Goal: Task Accomplishment & Management: Manage account settings

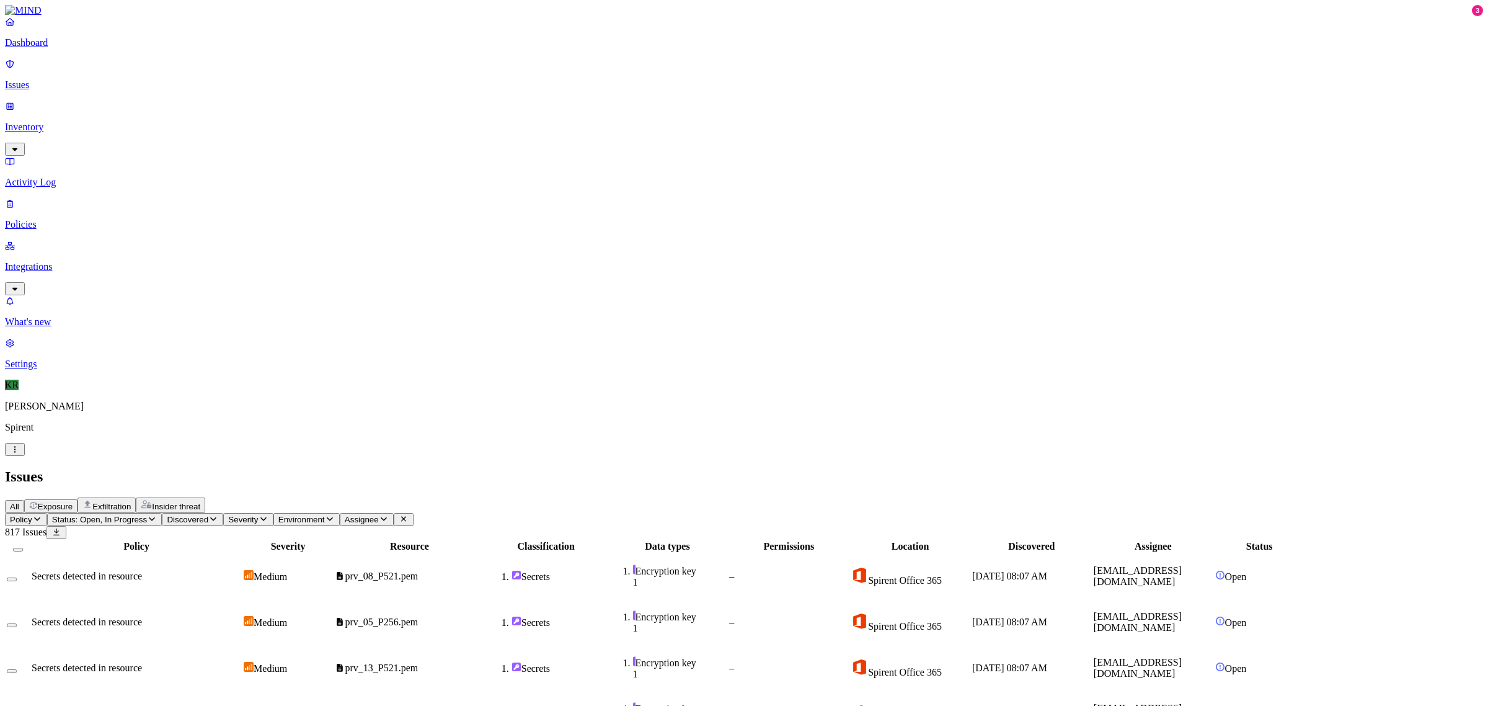
scroll to position [191, 0]
click at [30, 540] on th at bounding box center [18, 546] width 24 height 12
click at [23, 547] on button "Select all" at bounding box center [18, 549] width 10 height 4
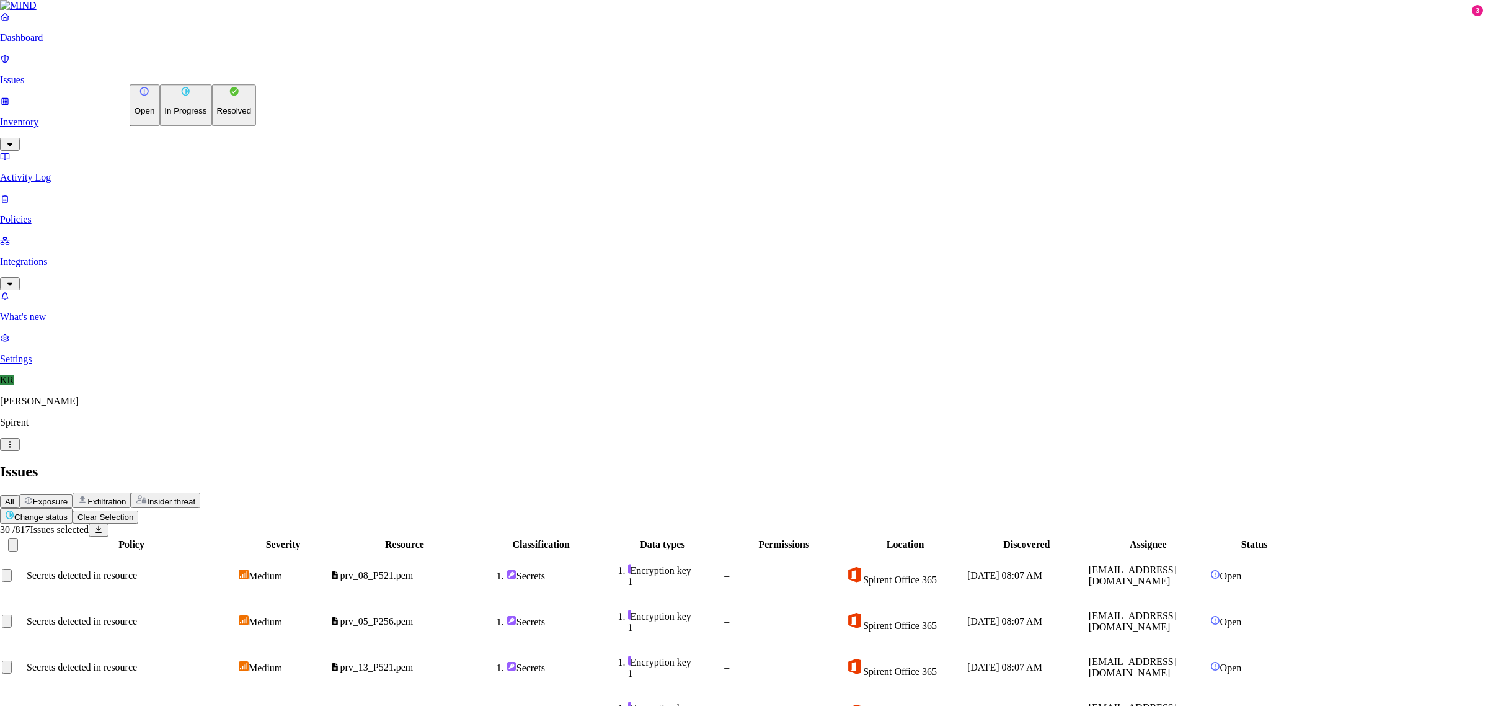
click at [217, 116] on p "Resolved" at bounding box center [234, 111] width 35 height 9
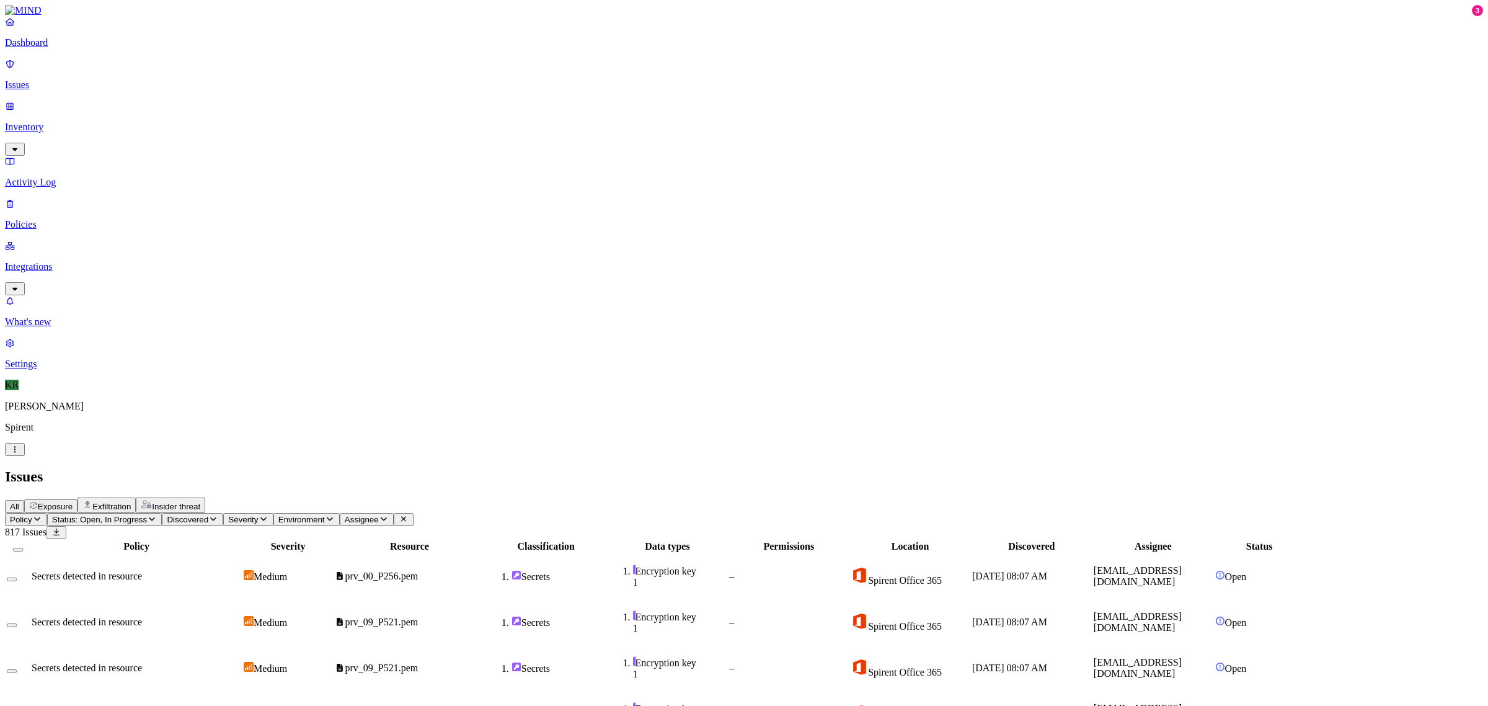
click at [131, 502] on span "Exfiltration" at bounding box center [111, 506] width 38 height 9
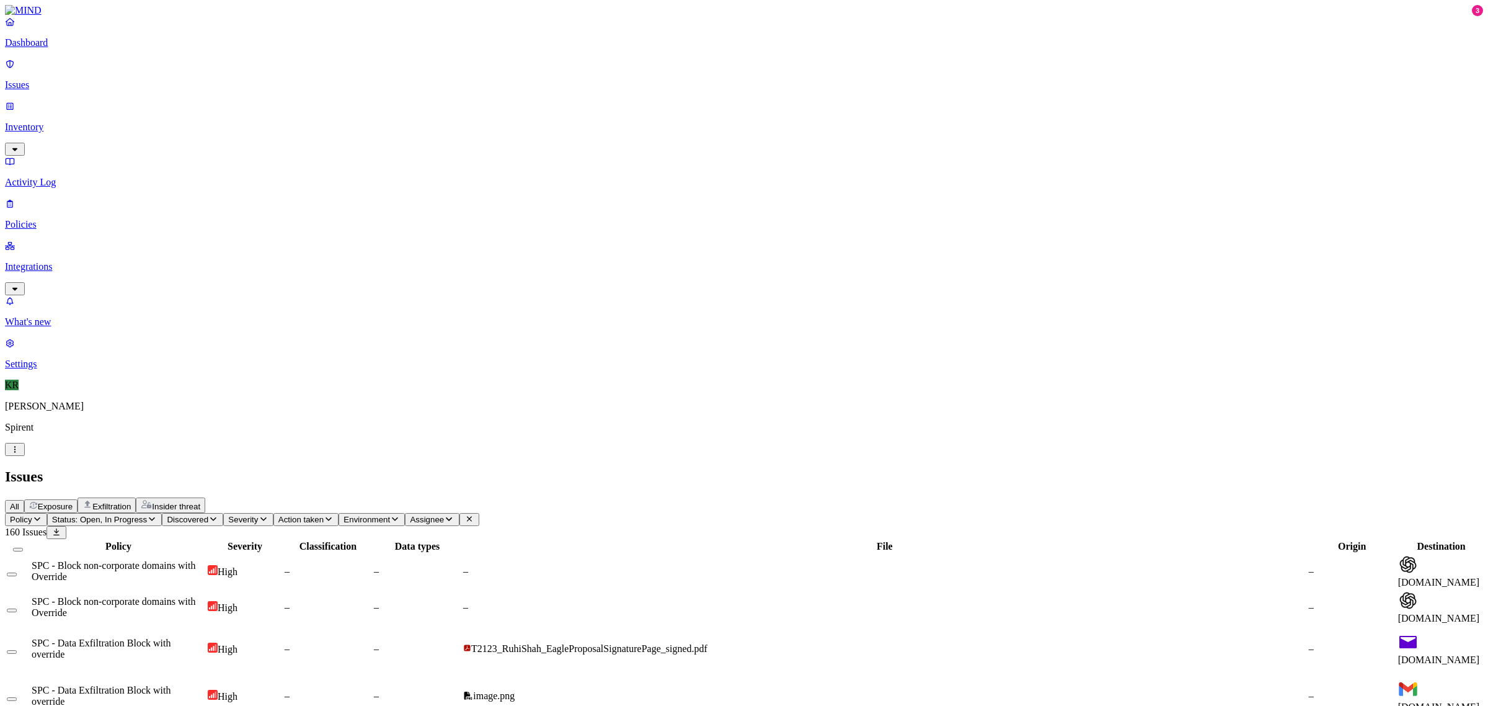
click at [147, 515] on span "Status: Open, In Progress" at bounding box center [99, 519] width 95 height 9
click at [245, 120] on span "Open" at bounding box center [236, 125] width 22 height 11
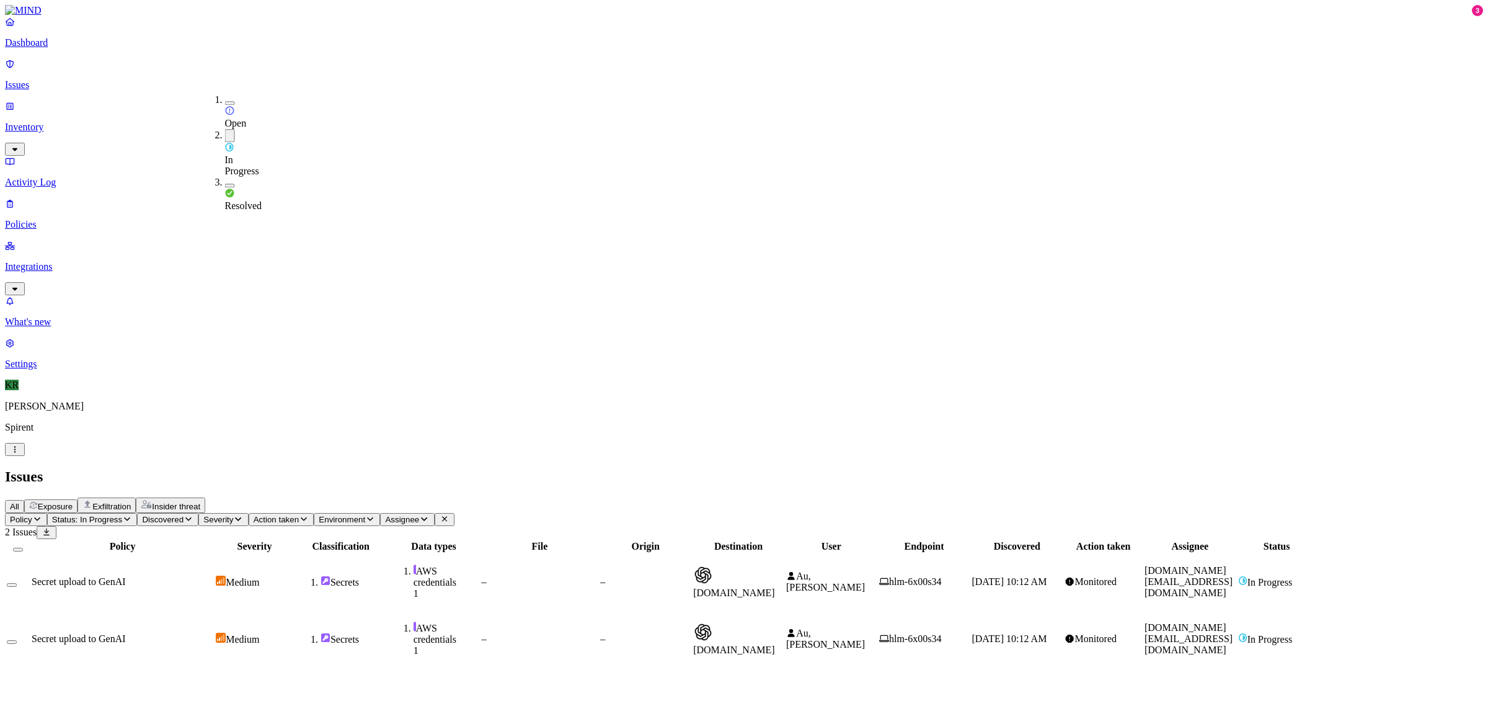
click at [249, 154] on span "In Progress" at bounding box center [242, 165] width 34 height 22
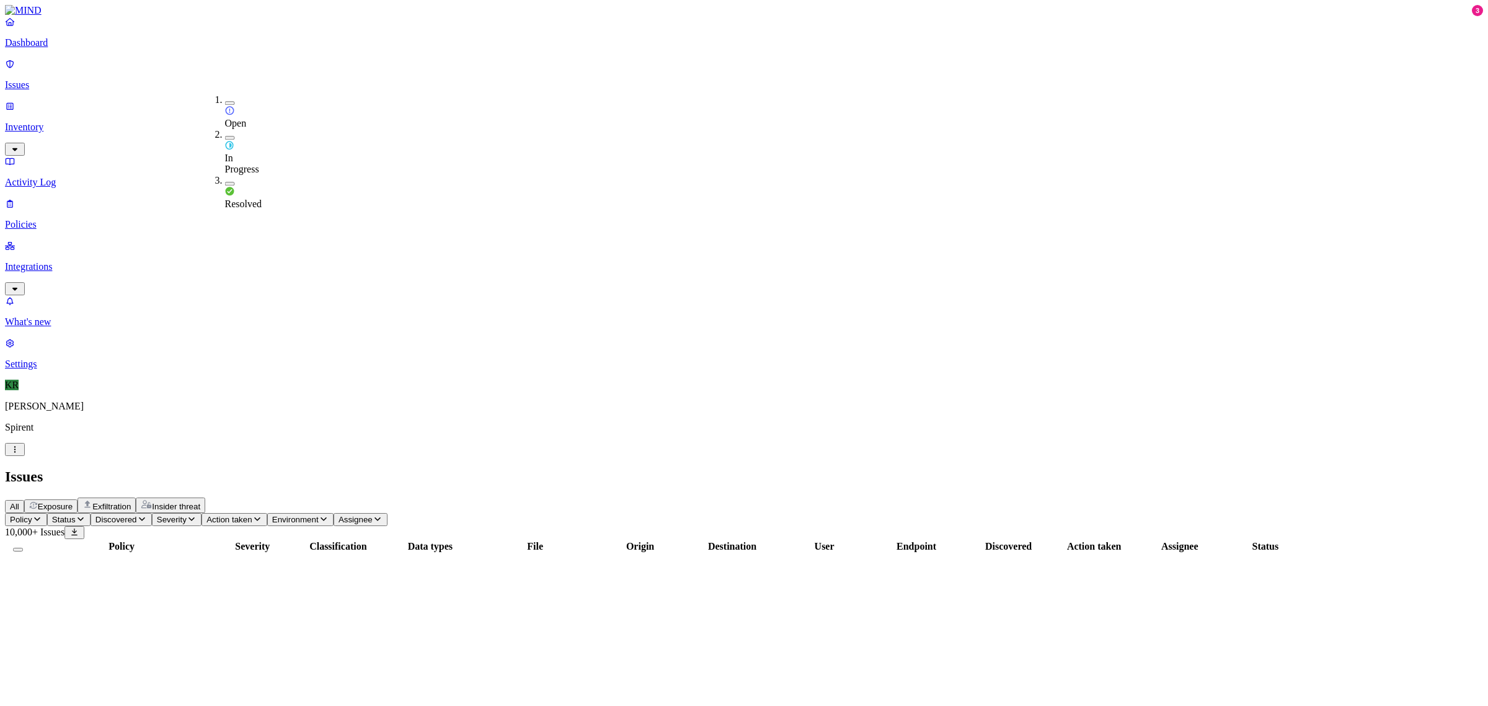
click at [249, 153] on span "In Progress" at bounding box center [242, 164] width 34 height 22
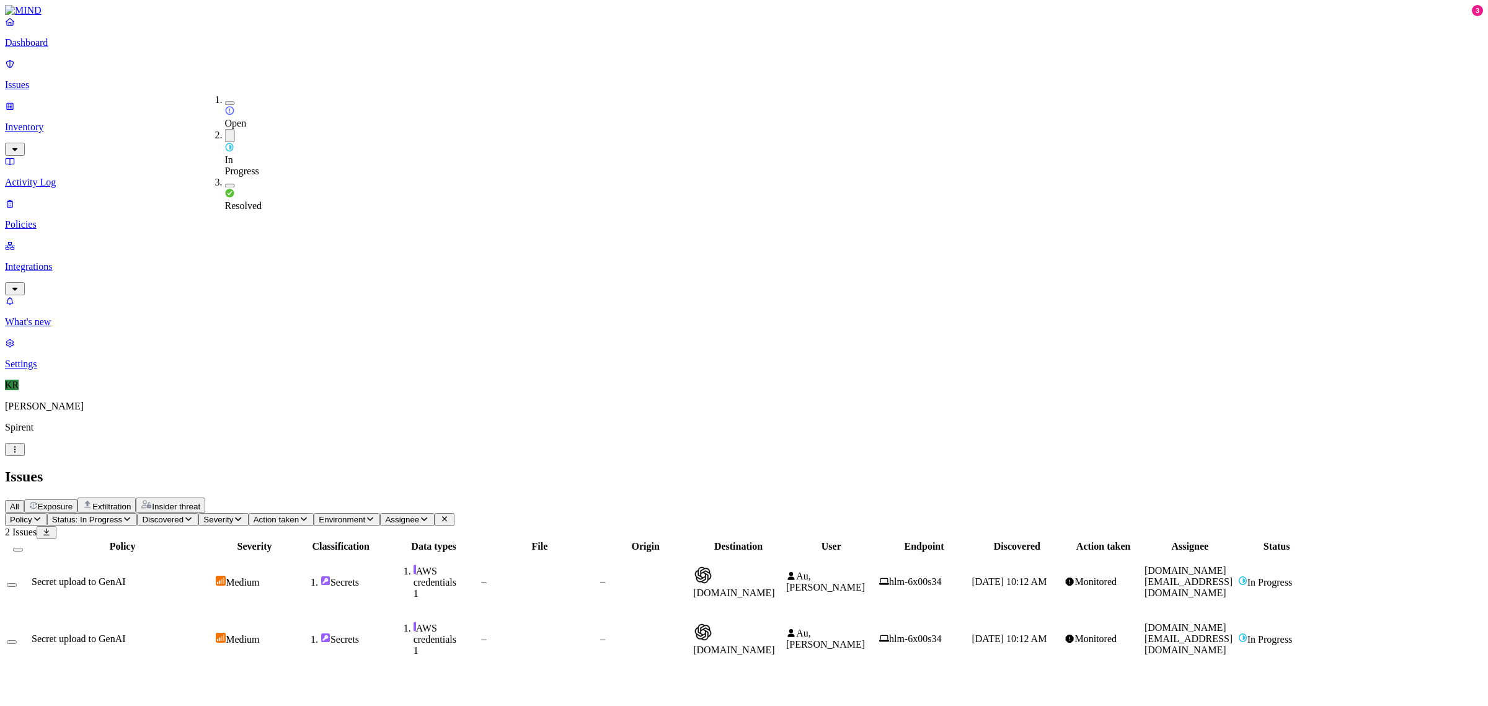
click at [611, 539] on div "Policy Severity Classification Data types File Origin Destination User Endpoint…" at bounding box center [744, 603] width 1478 height 129
click at [23, 547] on button "Select all" at bounding box center [18, 549] width 10 height 4
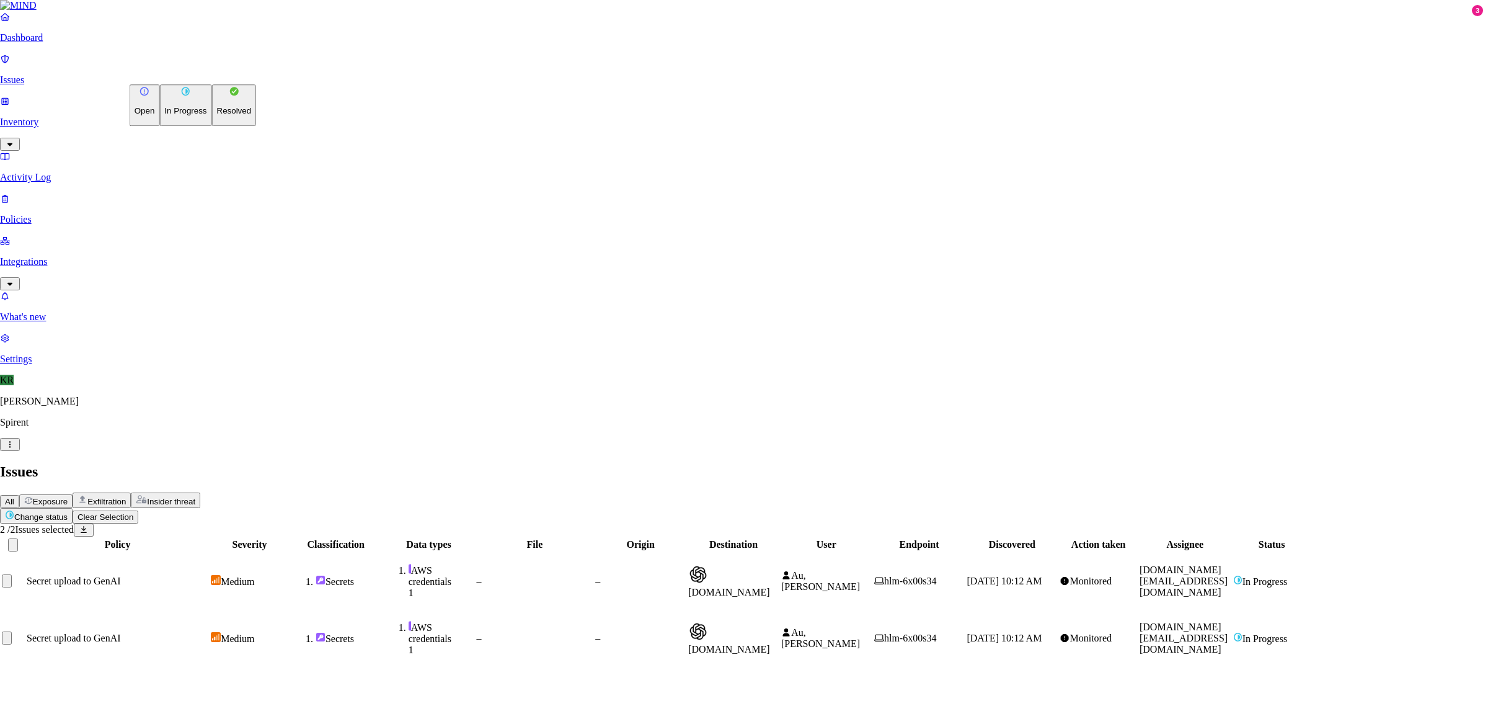
click at [200, 78] on html "Dashboard Issues Inventory Activity Log Policies Integrations What's new 3 Sett…" at bounding box center [744, 338] width 1488 height 677
click at [212, 126] on button "Resolved" at bounding box center [234, 105] width 45 height 42
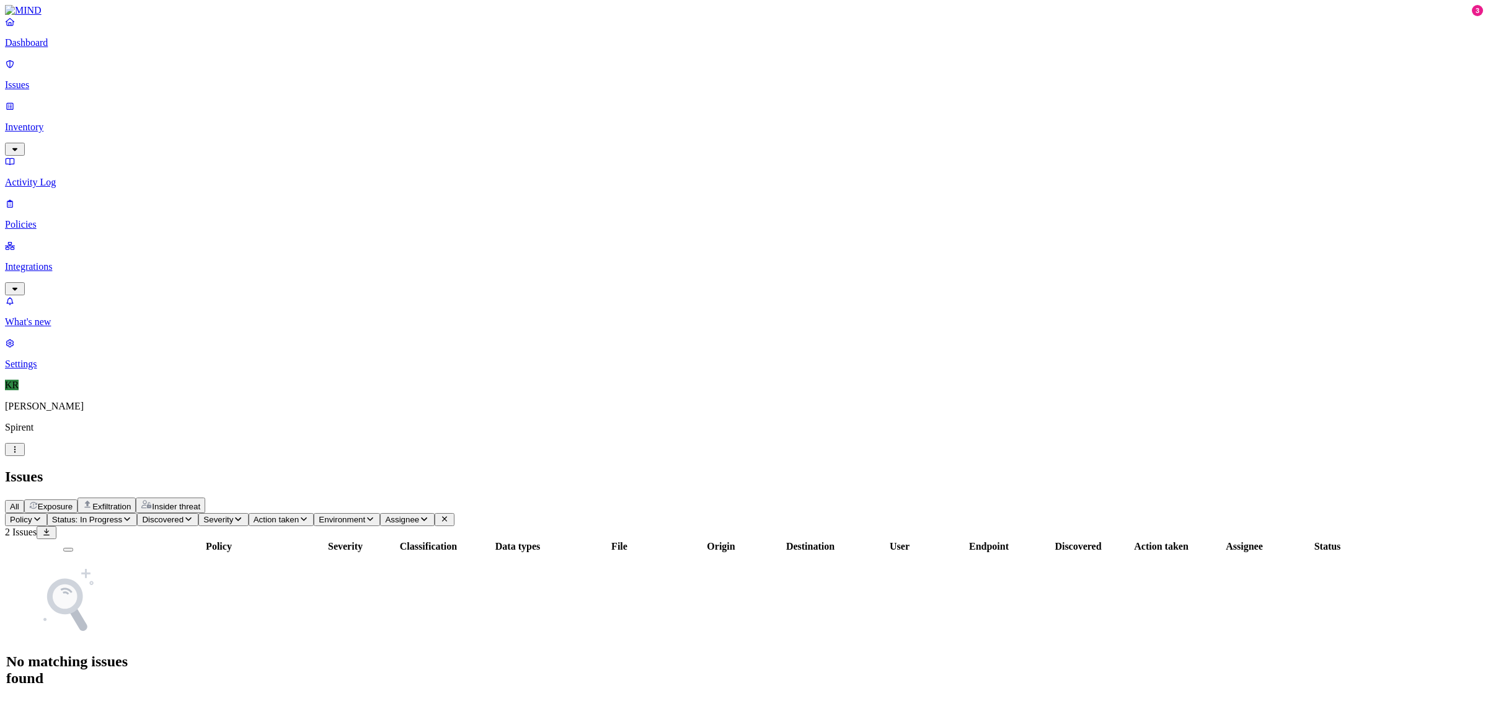
click at [138, 513] on button "Status: In Progress" at bounding box center [92, 519] width 91 height 13
click at [247, 118] on span "Open" at bounding box center [236, 123] width 22 height 11
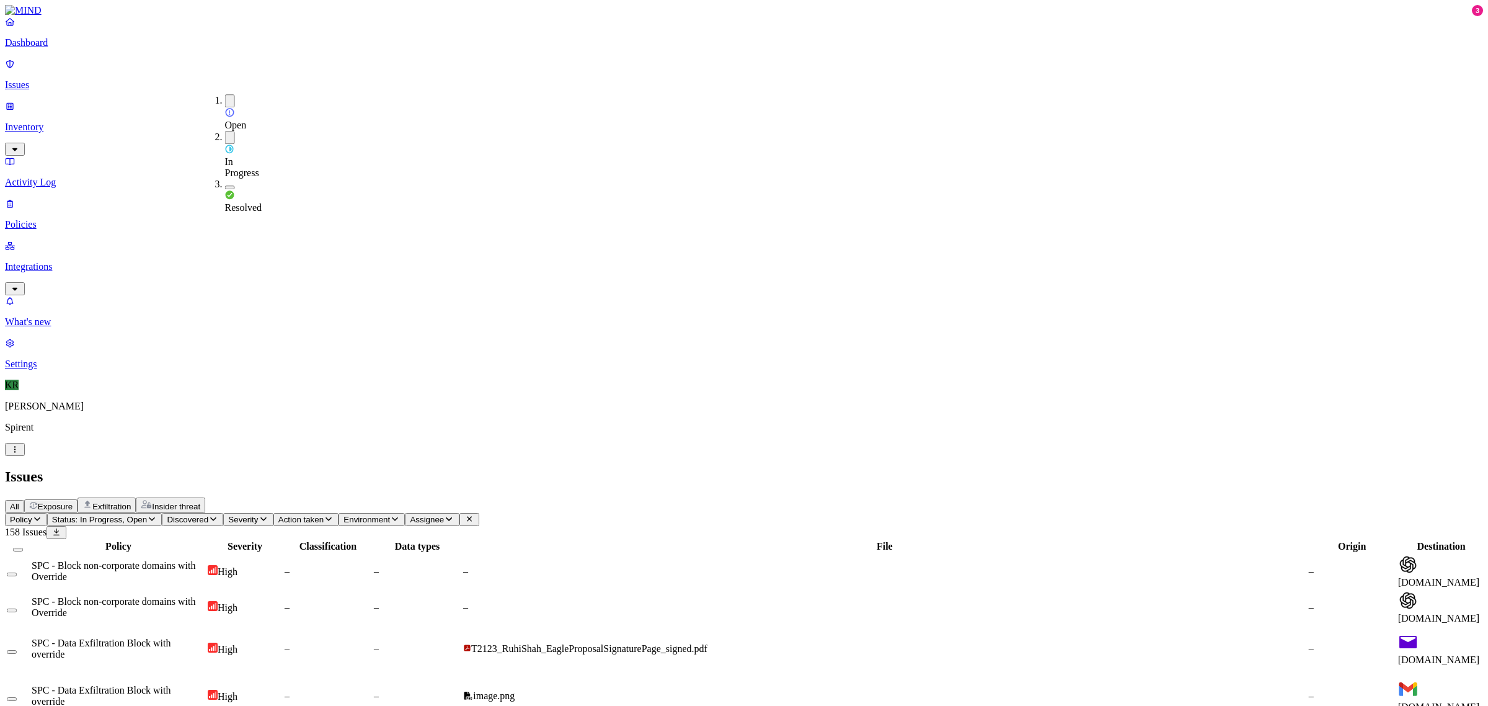
click at [237, 156] on span "In Progress" at bounding box center [242, 167] width 34 height 22
click at [763, 468] on header "Issues All Exposure Exfiltration Insider threat" at bounding box center [744, 490] width 1478 height 45
click at [1398, 577] on span "[DOMAIN_NAME]" at bounding box center [1439, 582] width 82 height 11
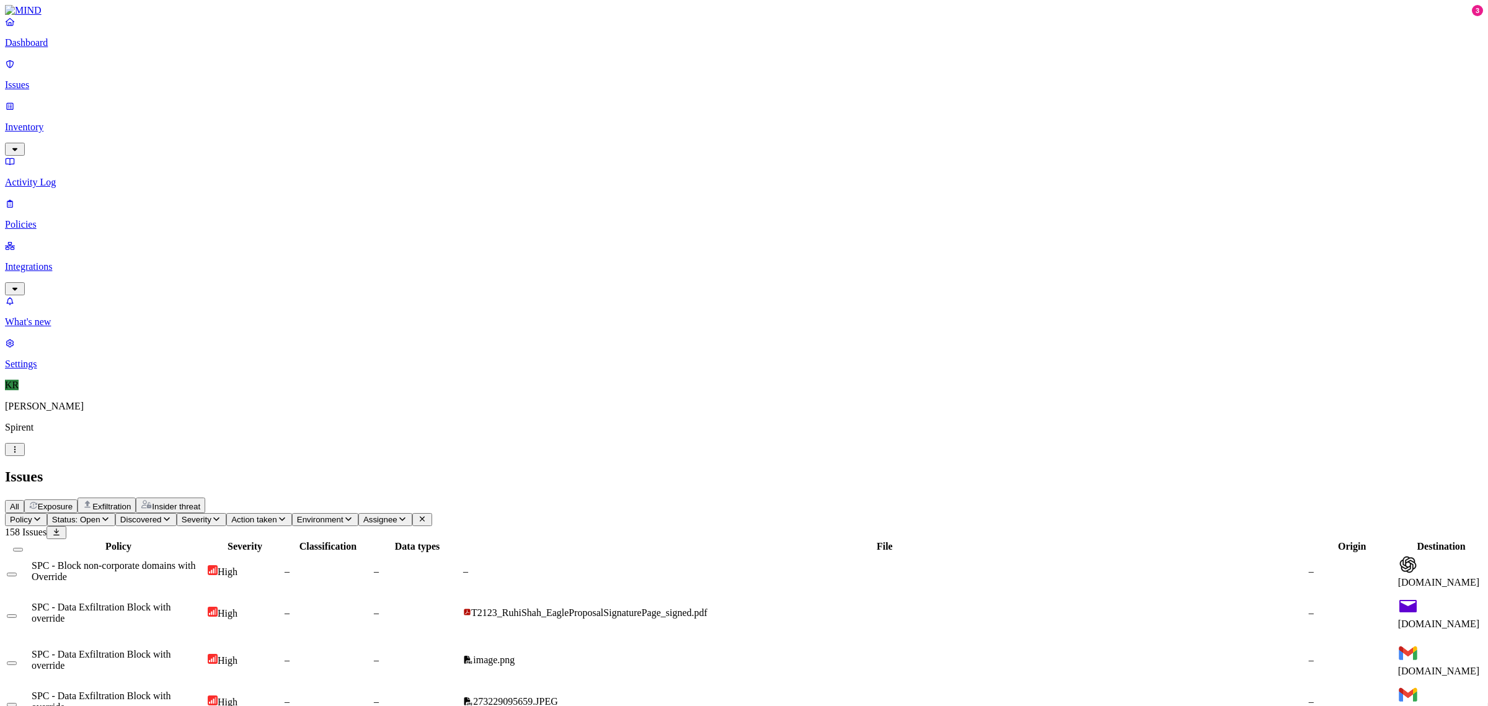
click at [1398, 540] on th "Destination" at bounding box center [1442, 546] width 88 height 12
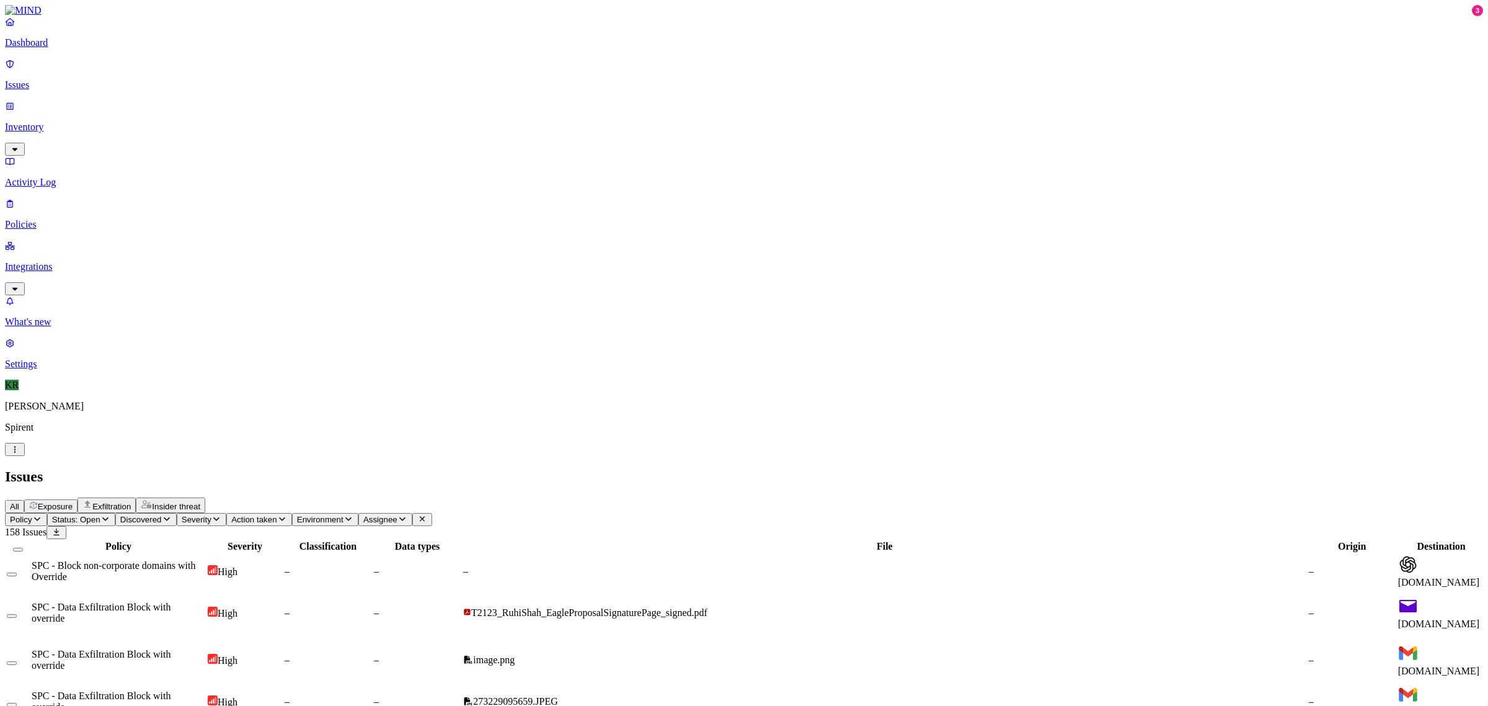
click at [1398, 540] on th "Destination" at bounding box center [1442, 546] width 88 height 12
click at [100, 515] on span "Status: Open" at bounding box center [76, 519] width 48 height 9
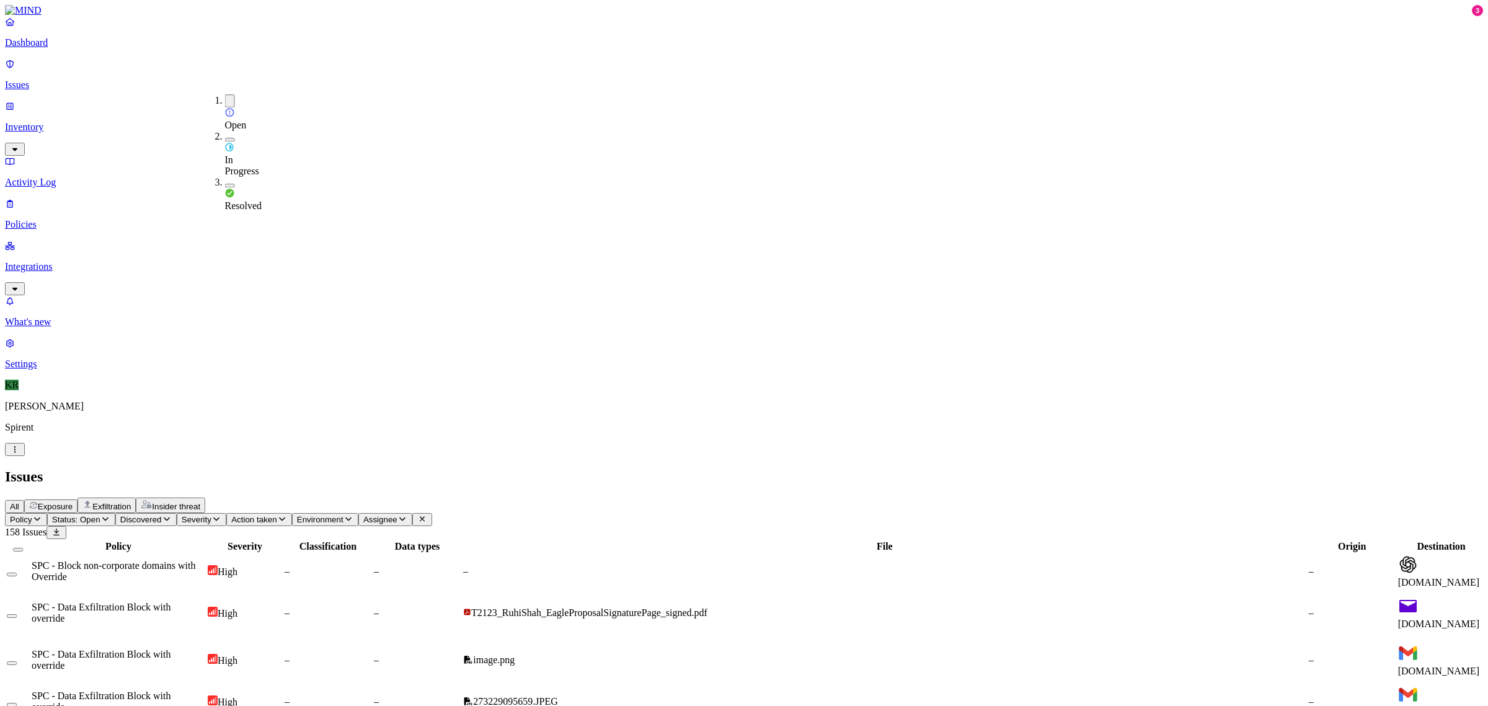
click at [239, 200] on span "Resolved" at bounding box center [243, 205] width 37 height 11
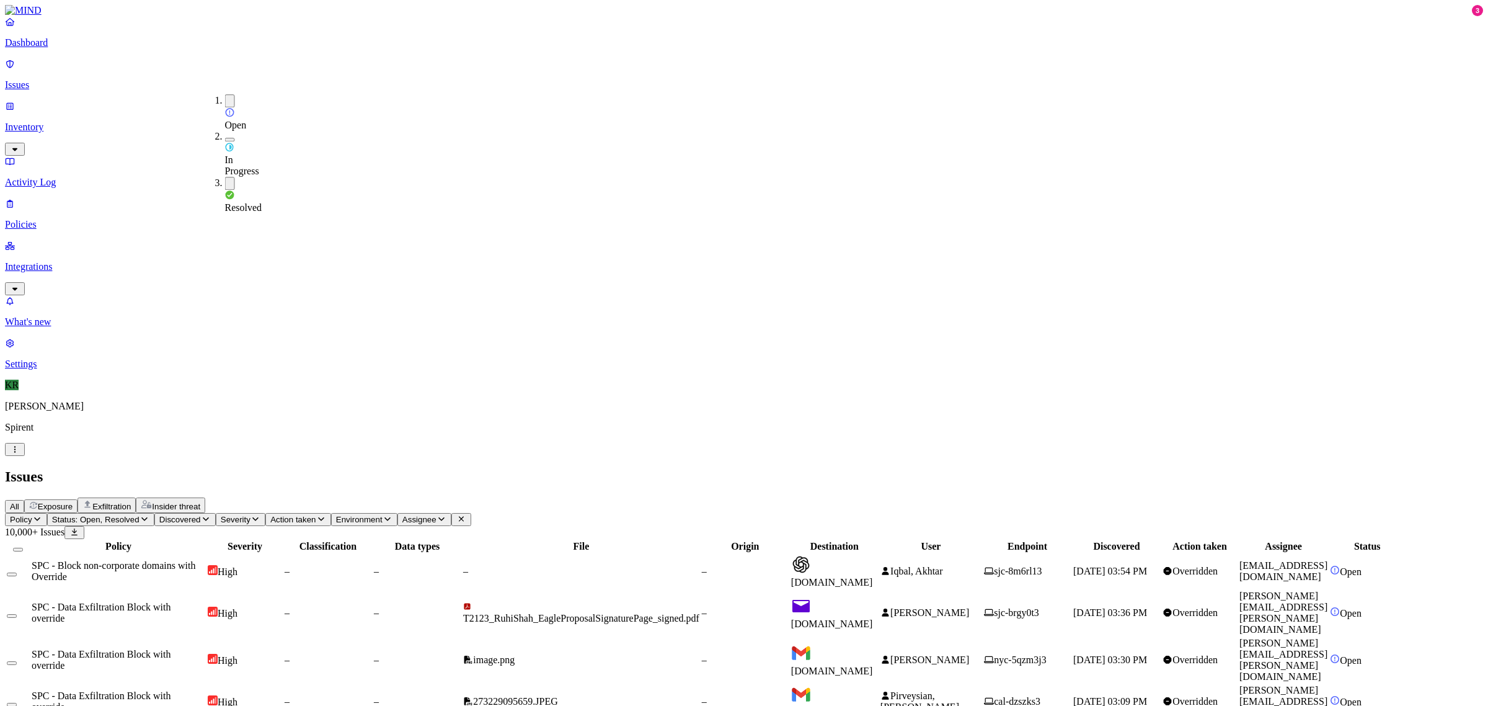
click at [451, 513] on button "Assignee" at bounding box center [424, 519] width 54 height 13
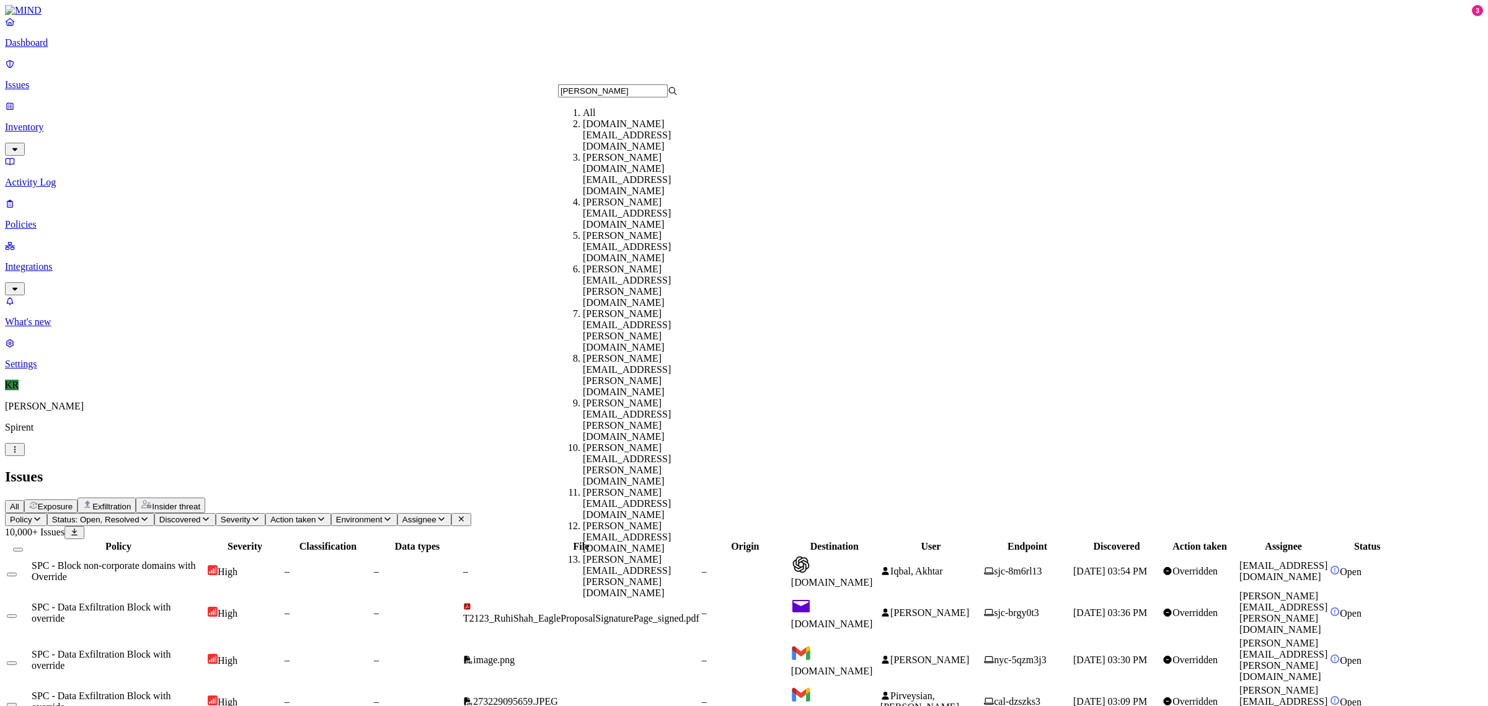
type input "[PERSON_NAME]"
click at [605, 140] on div "[DOMAIN_NAME][EMAIL_ADDRESS][DOMAIN_NAME]" at bounding box center [643, 134] width 120 height 33
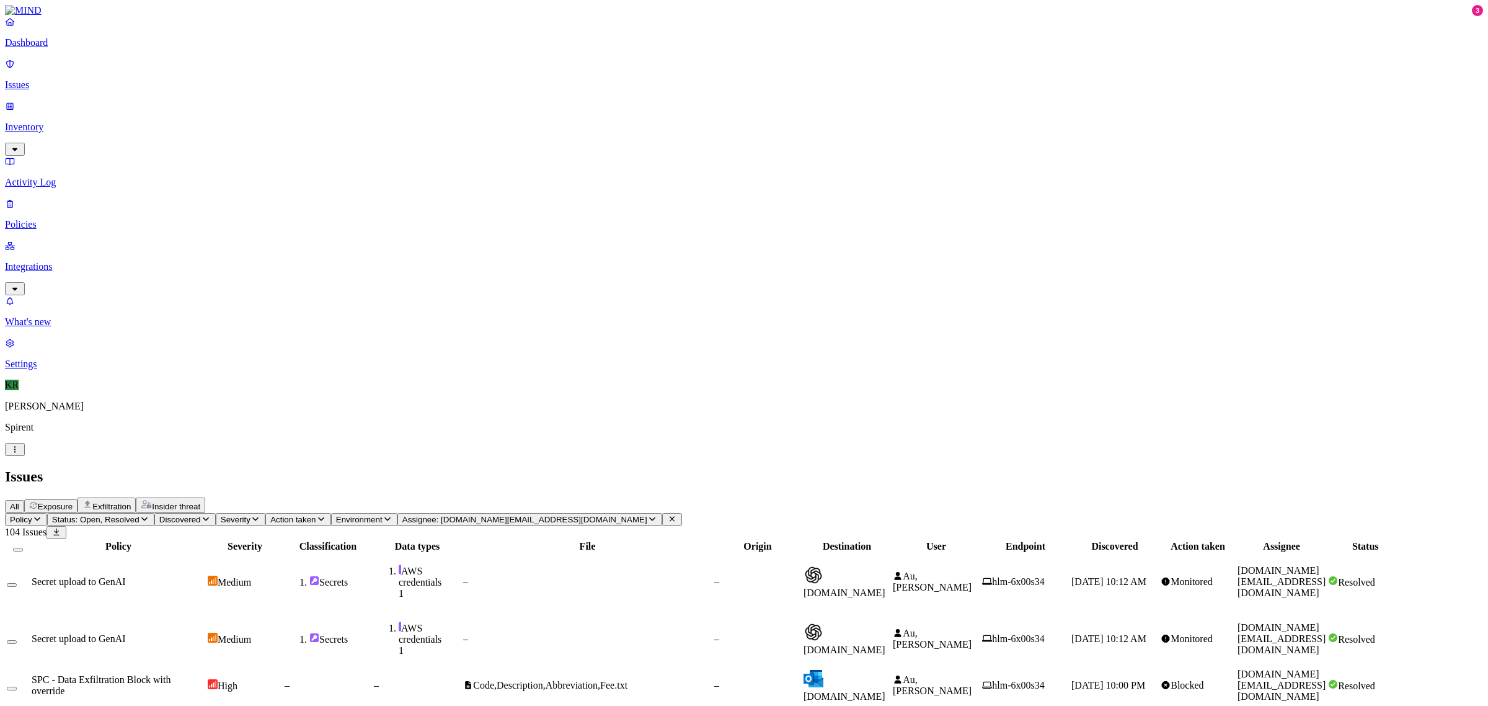
click at [19, 502] on span "All" at bounding box center [14, 506] width 9 height 9
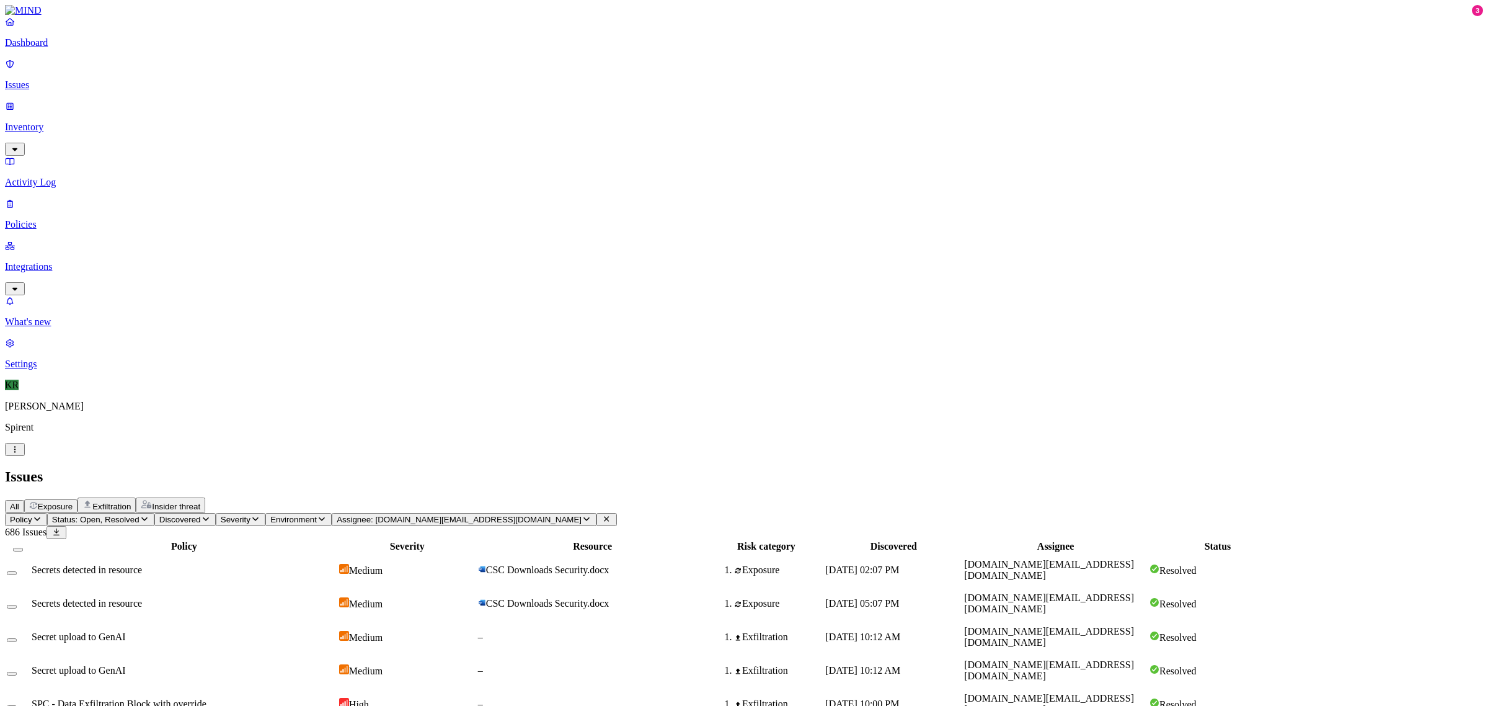
click at [609, 564] on span "CSC Downloads Security.docx" at bounding box center [547, 569] width 123 height 11
click at [299, 631] on div "Secret upload to GenAI" at bounding box center [184, 636] width 305 height 11
drag, startPoint x: 1295, startPoint y: 620, endPoint x: 1234, endPoint y: 481, distance: 151.4
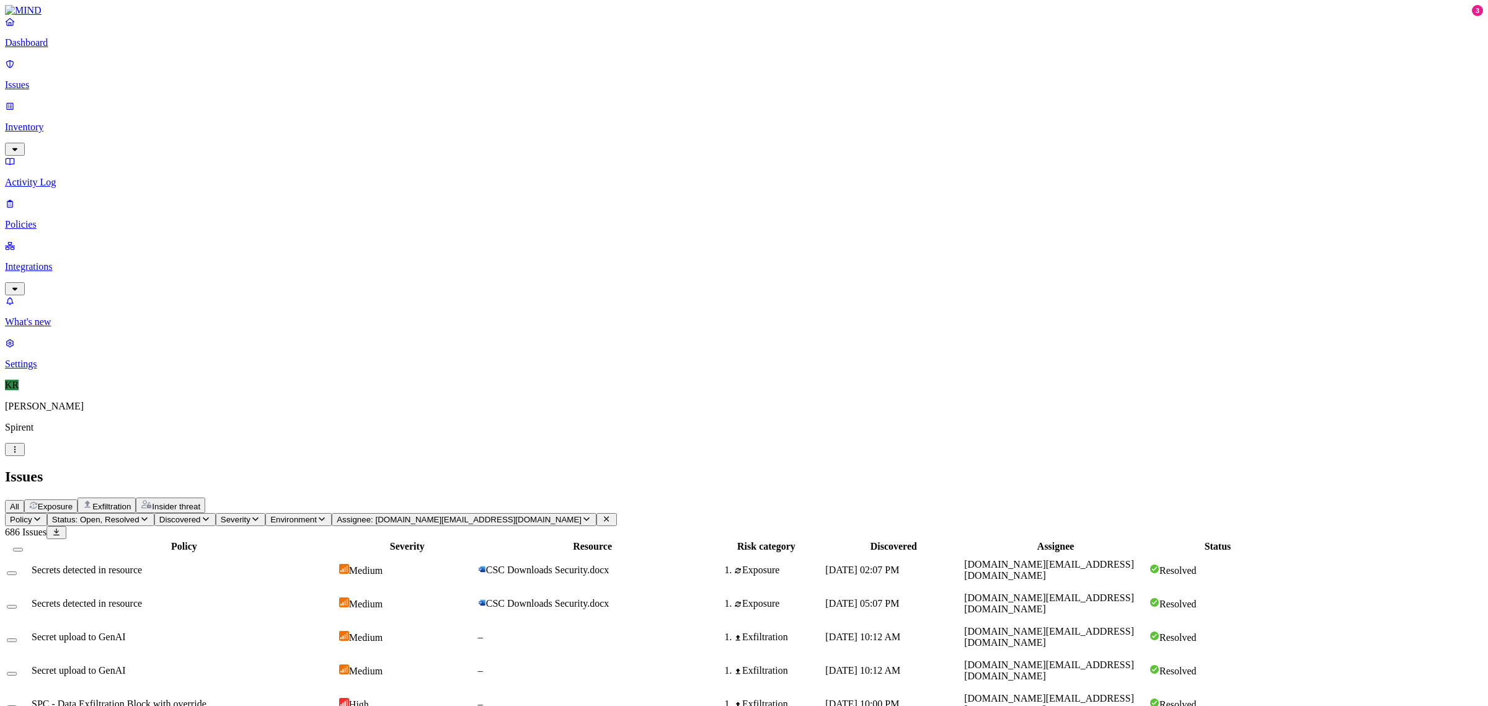
click at [611, 515] on icon at bounding box center [606, 519] width 10 height 8
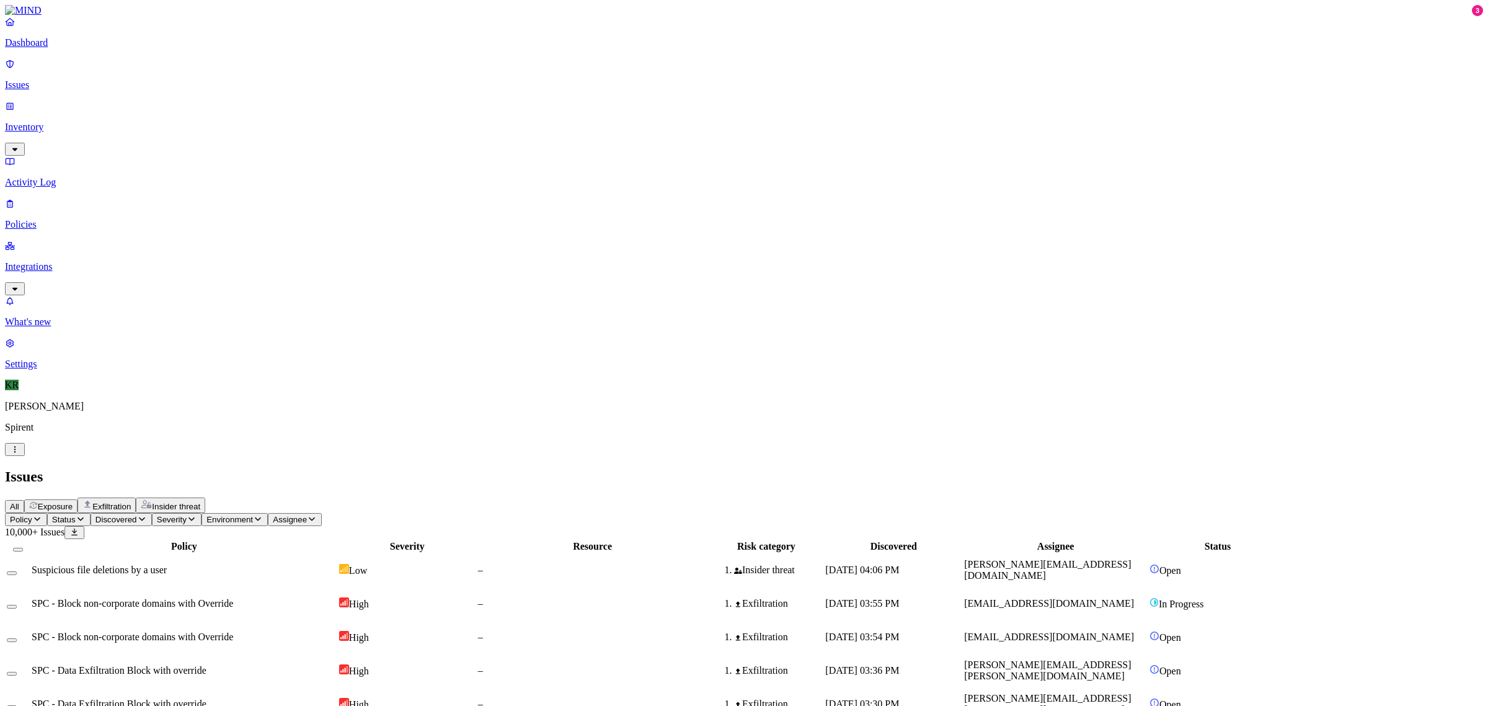
click at [131, 502] on span "Exfiltration" at bounding box center [111, 506] width 38 height 9
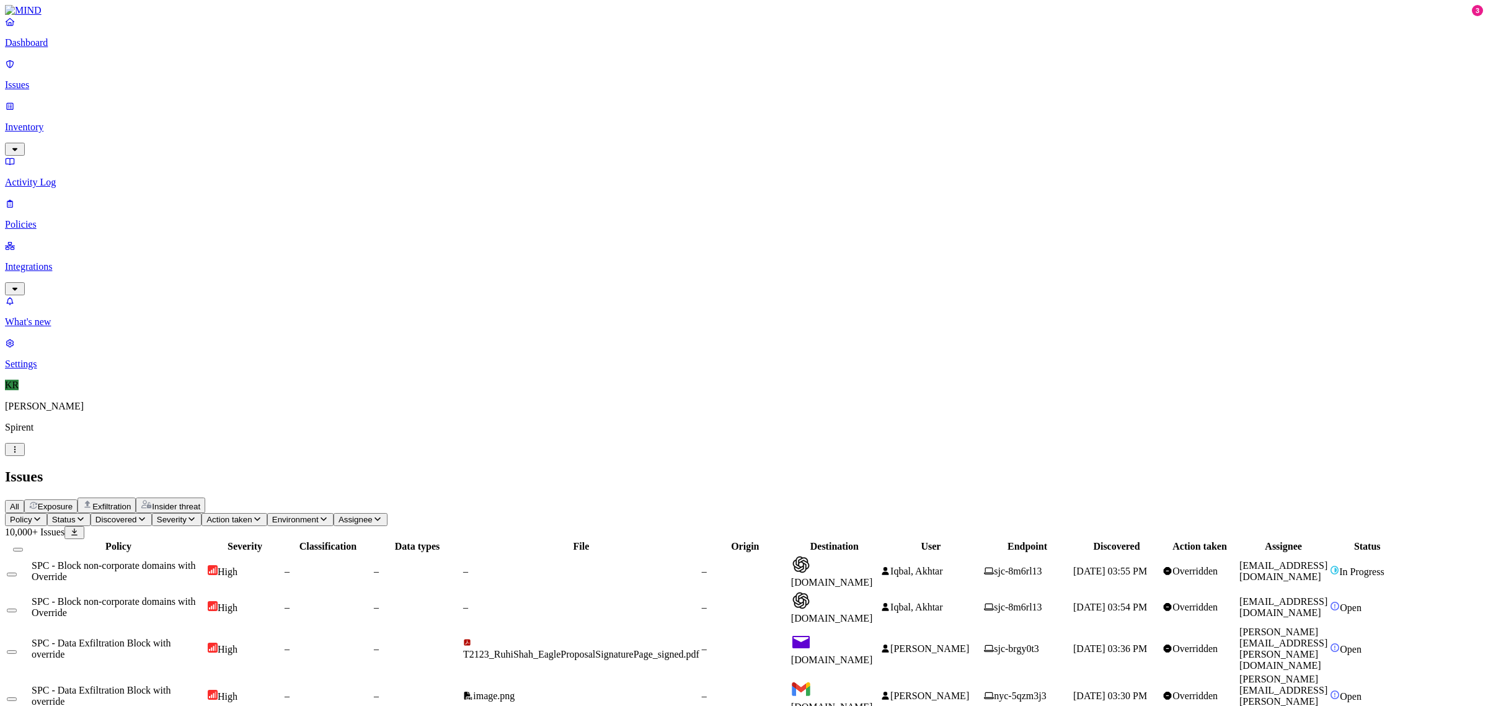
click at [76, 515] on span "Status" at bounding box center [64, 519] width 24 height 9
click at [225, 105] on div "Open" at bounding box center [225, 117] width 0 height 24
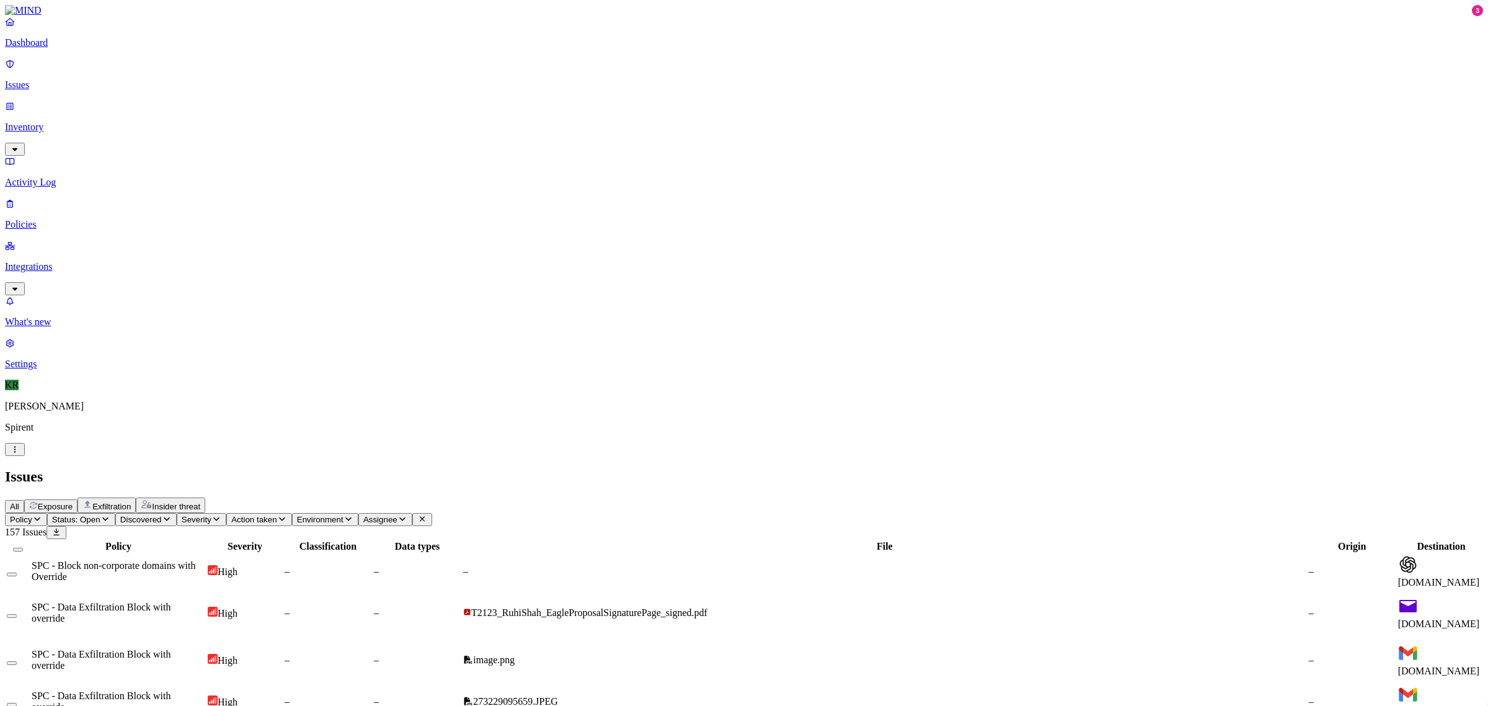
drag, startPoint x: 1334, startPoint y: 591, endPoint x: 1231, endPoint y: 592, distance: 102.9
copy link "[PERSON_NAME][EMAIL_ADDRESS][PERSON_NAME][DOMAIN_NAME]"
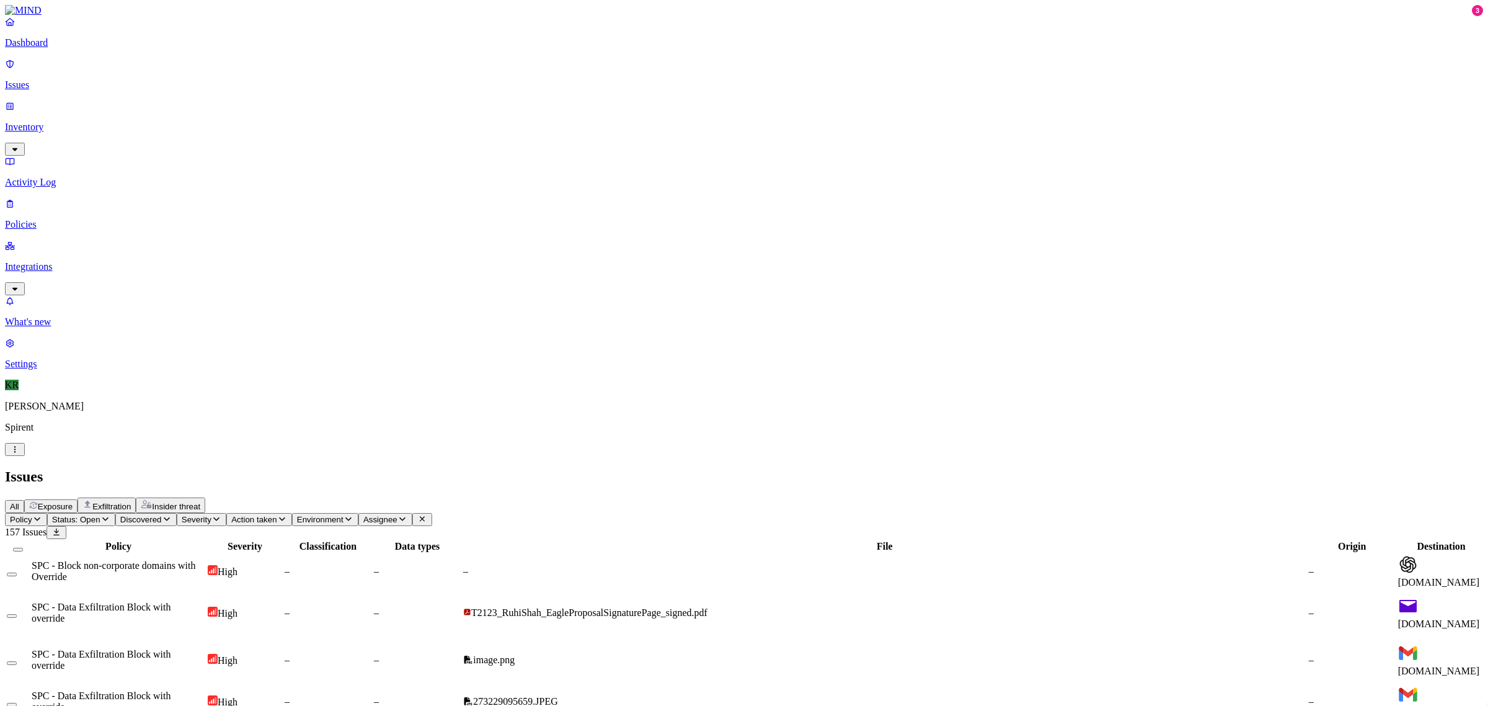
click at [23, 547] on button "Select all" at bounding box center [18, 549] width 10 height 4
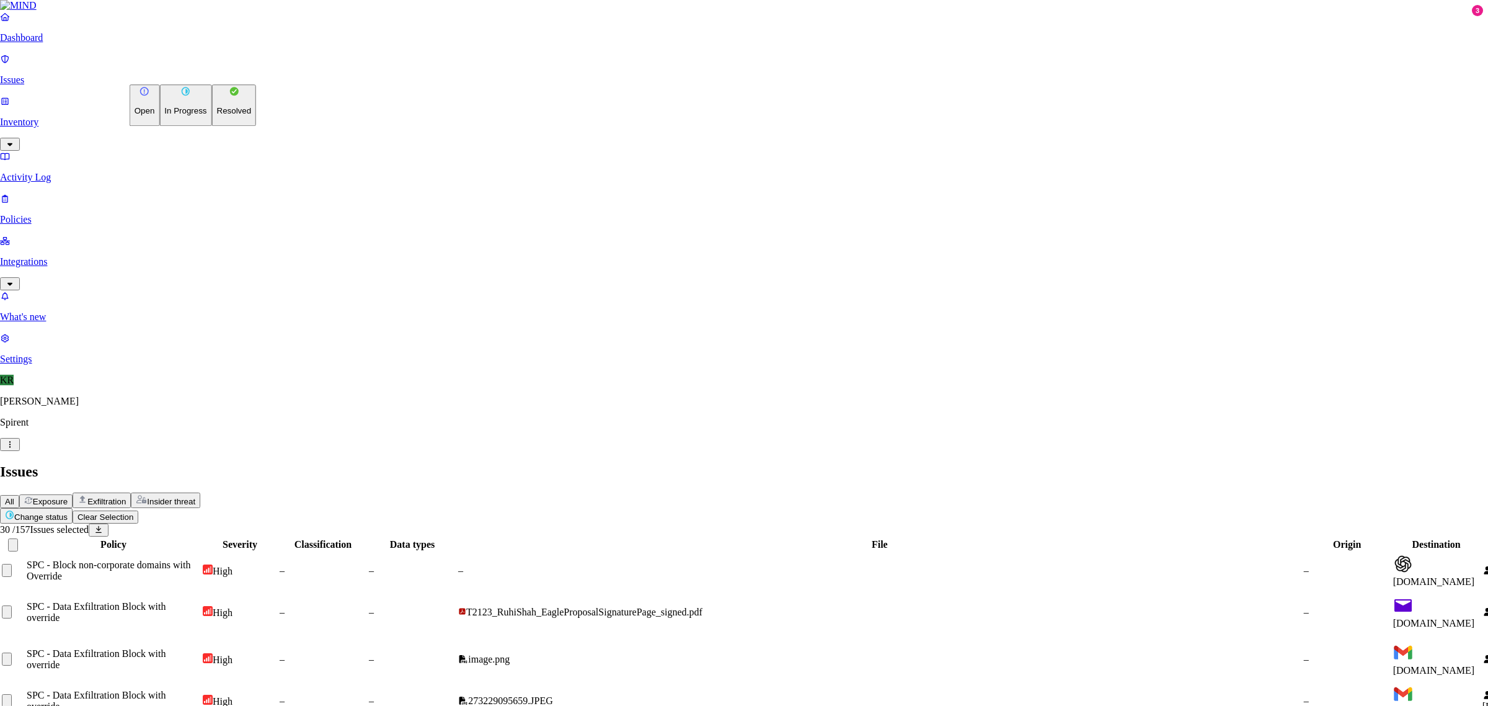
click at [212, 126] on button "Resolved" at bounding box center [234, 105] width 45 height 42
drag, startPoint x: 847, startPoint y: 242, endPoint x: 838, endPoint y: 242, distance: 8.7
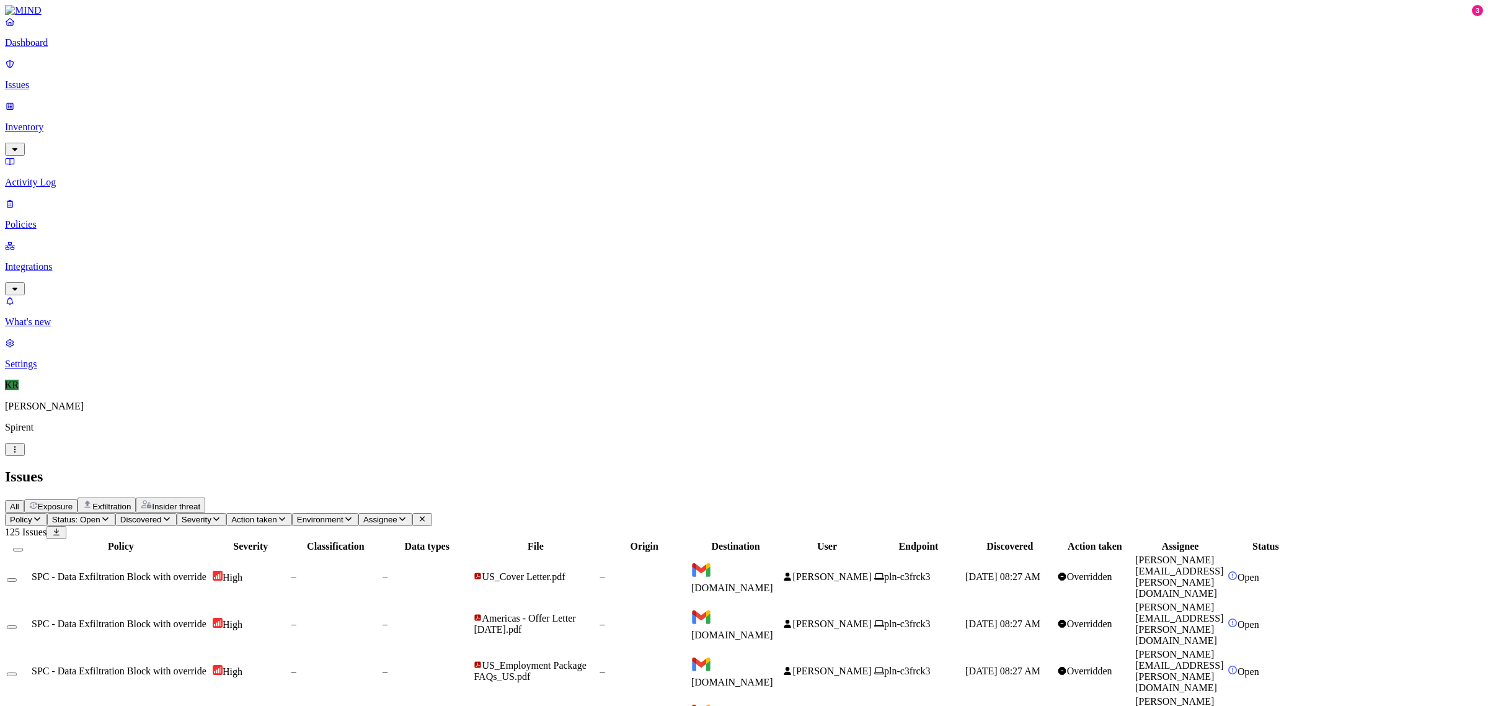
scroll to position [191, 0]
